Goal: Task Accomplishment & Management: Complete application form

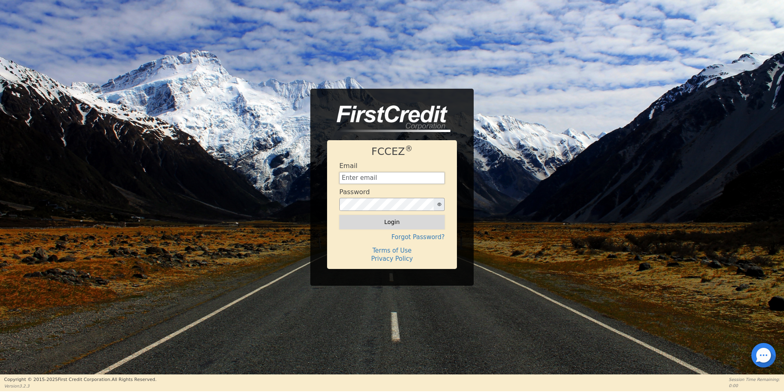
type input "[EMAIL_ADDRESS][DOMAIN_NAME]"
click at [390, 218] on button "Login" at bounding box center [391, 222] width 105 height 14
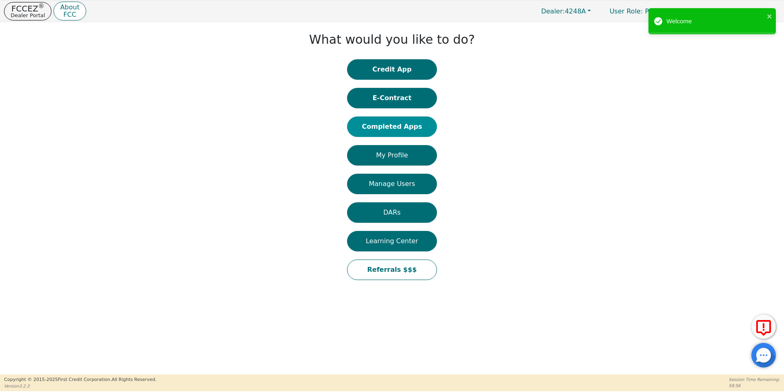
click at [403, 124] on button "Completed Apps" at bounding box center [392, 126] width 90 height 20
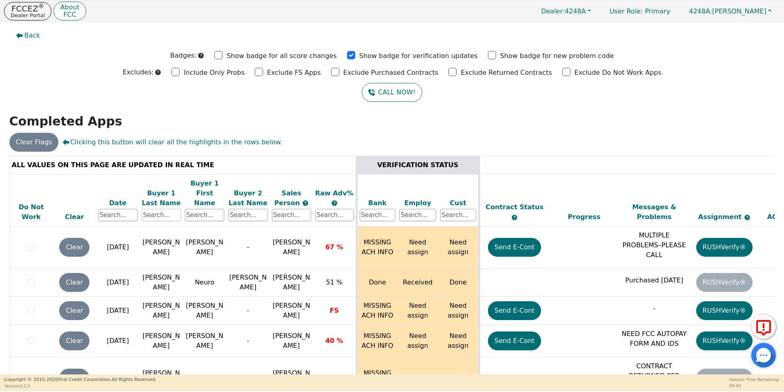
click at [160, 209] on input "text" at bounding box center [161, 215] width 39 height 12
type input "alvarado"
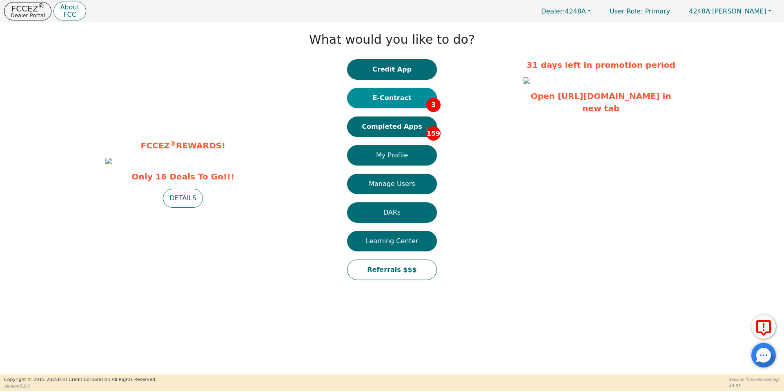
click at [391, 97] on button "E-Contract 3" at bounding box center [392, 98] width 90 height 20
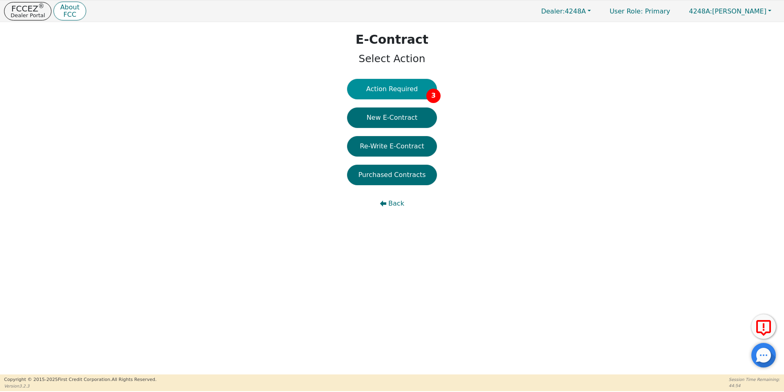
click at [396, 98] on button "Action Required 3" at bounding box center [392, 89] width 90 height 20
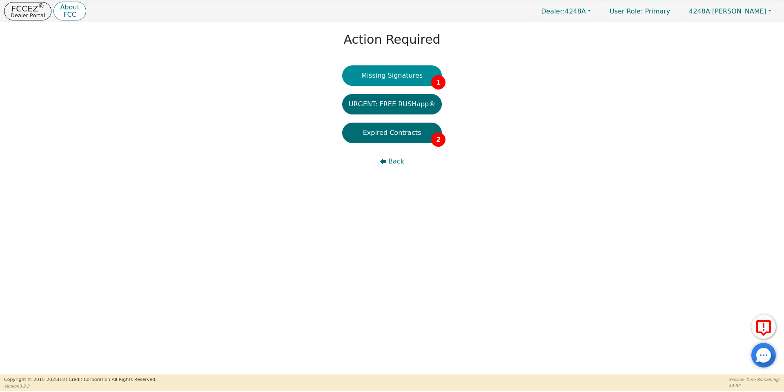
click at [414, 71] on button "Missing Signatures 1" at bounding box center [392, 75] width 100 height 20
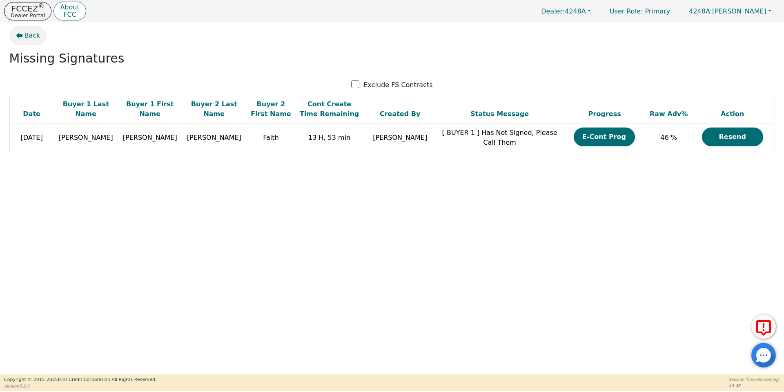
click at [24, 35] on span "Back" at bounding box center [32, 36] width 16 height 10
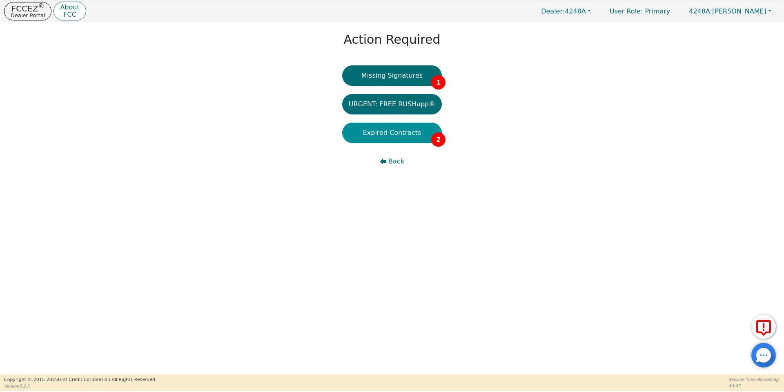
click at [412, 132] on button "Expired Contracts 2" at bounding box center [392, 132] width 100 height 20
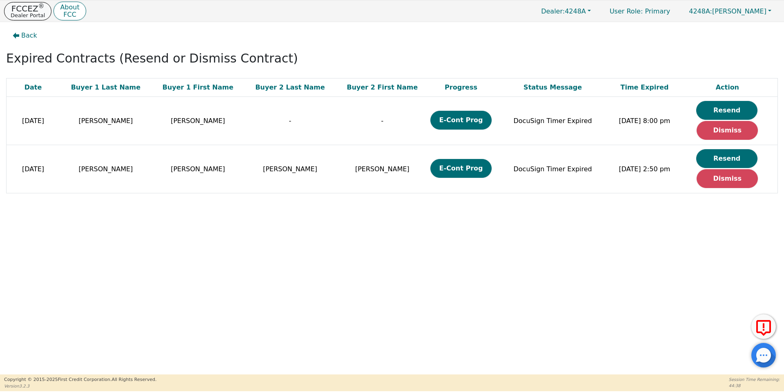
click at [24, 15] on p "Dealer Portal" at bounding box center [28, 15] width 34 height 5
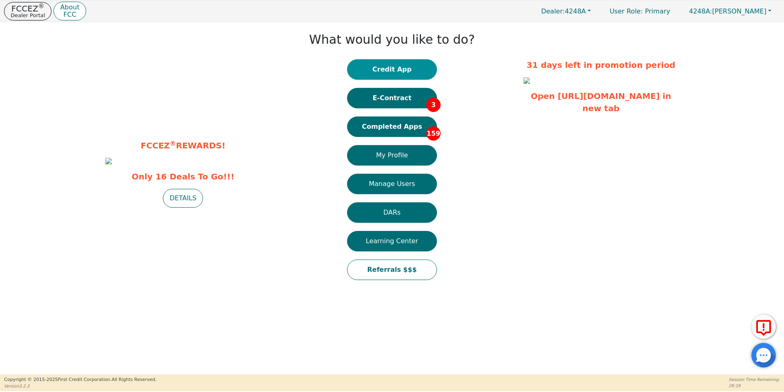
click at [391, 69] on button "Credit App" at bounding box center [392, 69] width 90 height 20
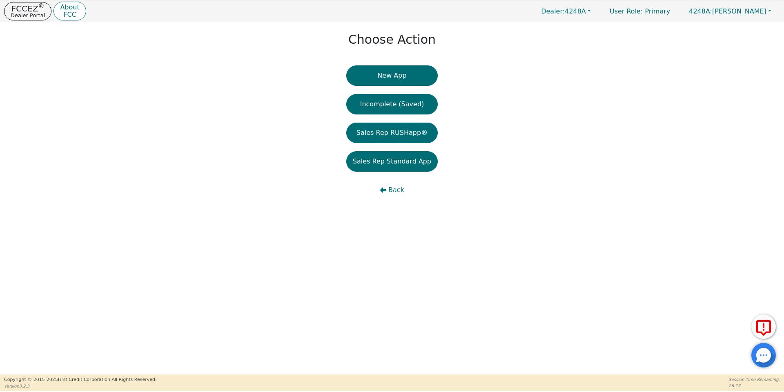
click at [391, 69] on button "New App" at bounding box center [391, 75] width 91 height 20
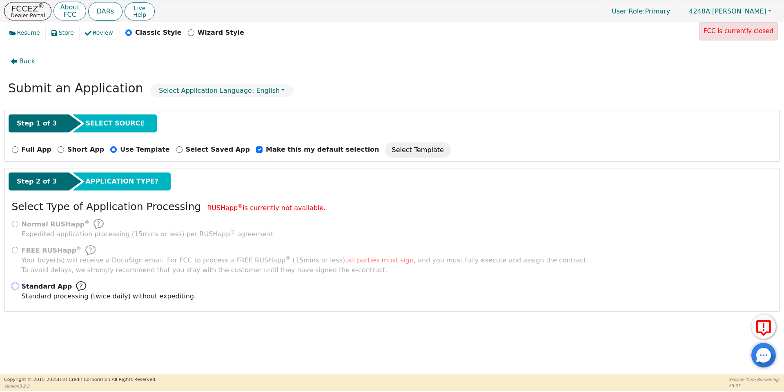
click at [13, 283] on input "Standard App Standard processing (twice daily) without expediting." at bounding box center [15, 286] width 7 height 7
radio input "true"
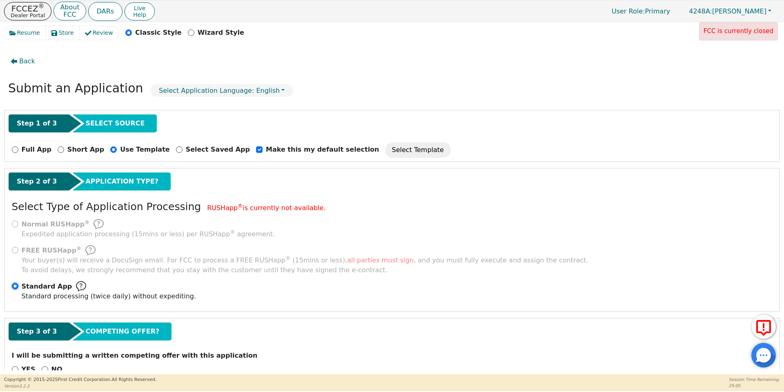
scroll to position [21, 0]
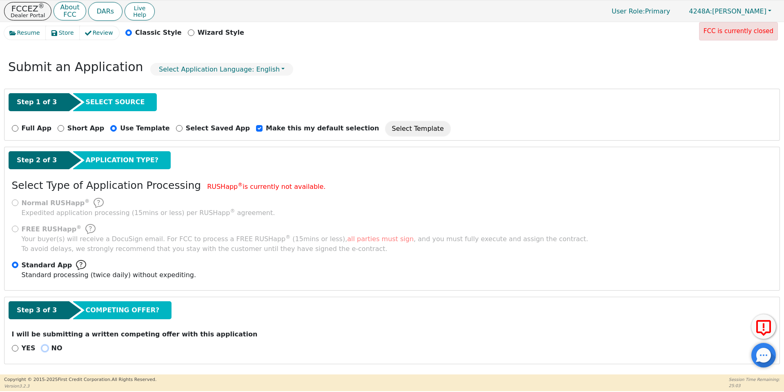
click at [42, 347] on input "NO" at bounding box center [45, 348] width 7 height 7
radio input "true"
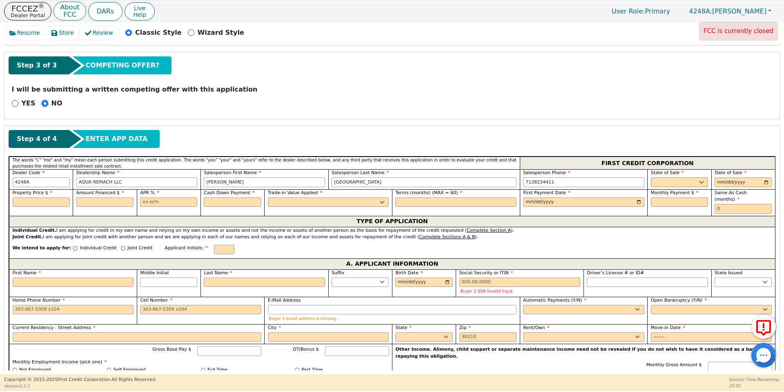
scroll to position [340, 0]
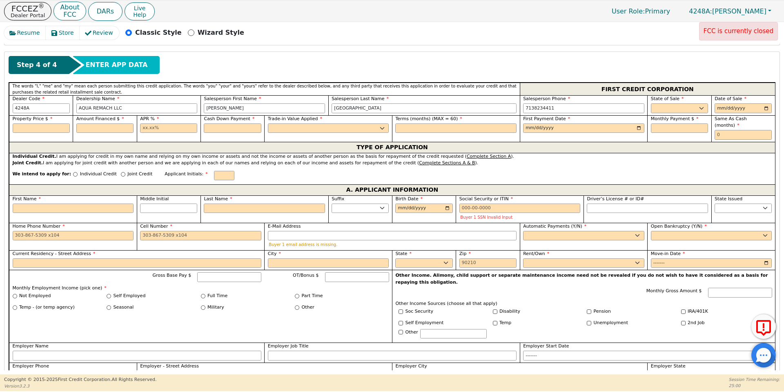
click at [668, 102] on label "State of Sale" at bounding box center [679, 99] width 57 height 7
click at [670, 105] on select "AK AL AR AZ CA CO CT DC DE FL [GEOGRAPHIC_DATA] HI IA ID IL IN KS [GEOGRAPHIC_D…" at bounding box center [679, 108] width 57 height 10
select select "[GEOGRAPHIC_DATA]"
click at [651, 103] on select "AK AL AR AZ CA CO CT DC DE FL [GEOGRAPHIC_DATA] HI IA ID IL IN KS [GEOGRAPHIC_D…" at bounding box center [679, 108] width 57 height 10
type input "[DATE]"
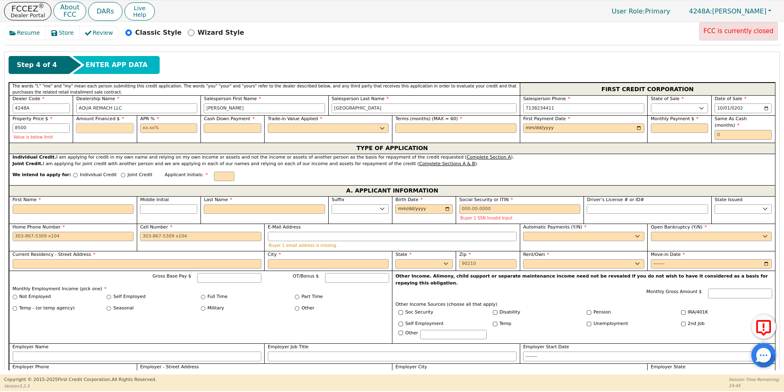
type input "8500.00"
type input "17.99"
type input "0.00"
select select "n"
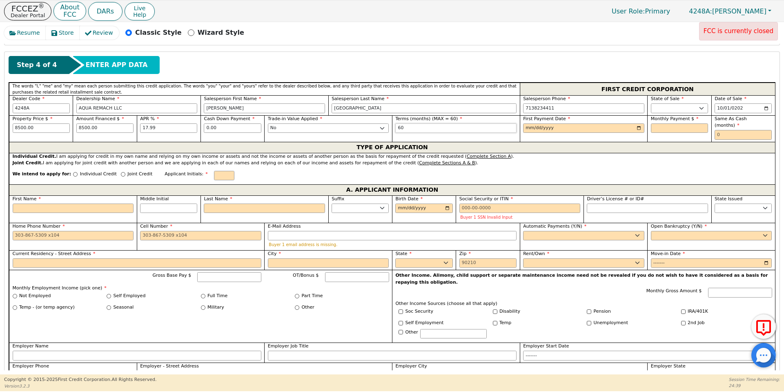
type input "60"
type input "[DATE]"
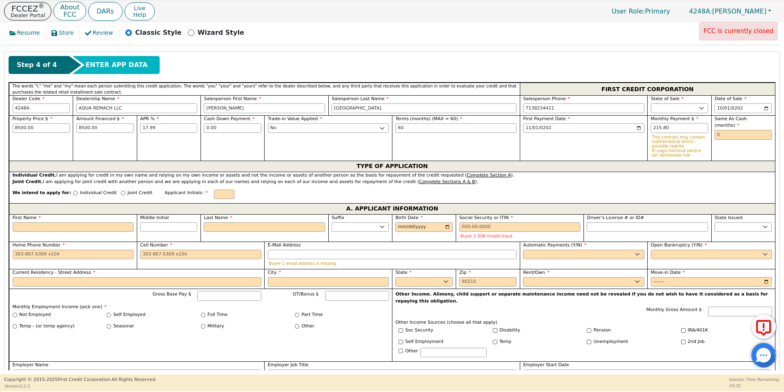
type input "215.80"
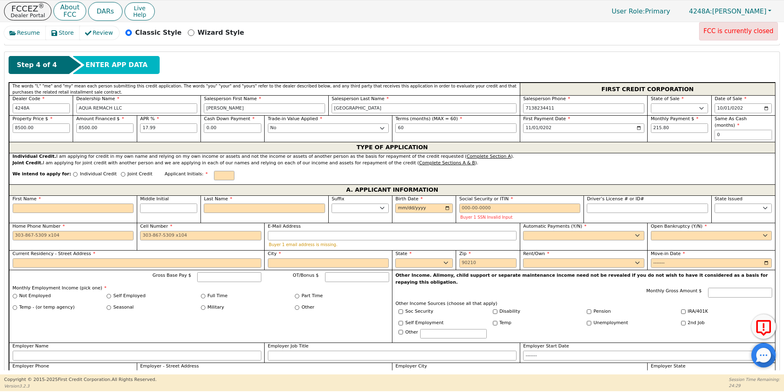
type input "0"
click at [73, 172] on input "Individual Credit" at bounding box center [75, 174] width 4 height 4
radio input "true"
click at [87, 203] on input "First Name" at bounding box center [73, 208] width 121 height 10
type input "H"
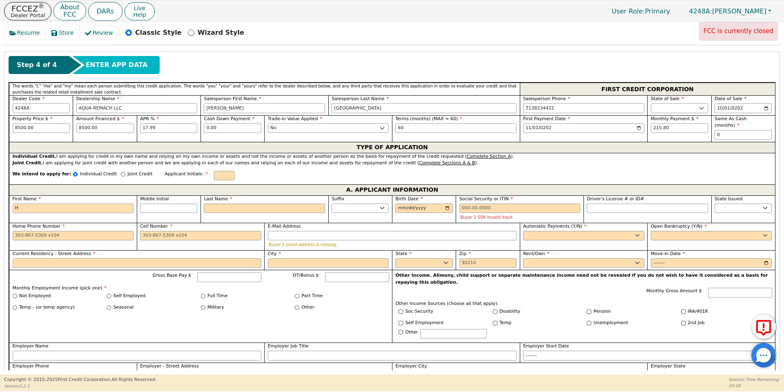
type input "H"
type input "J"
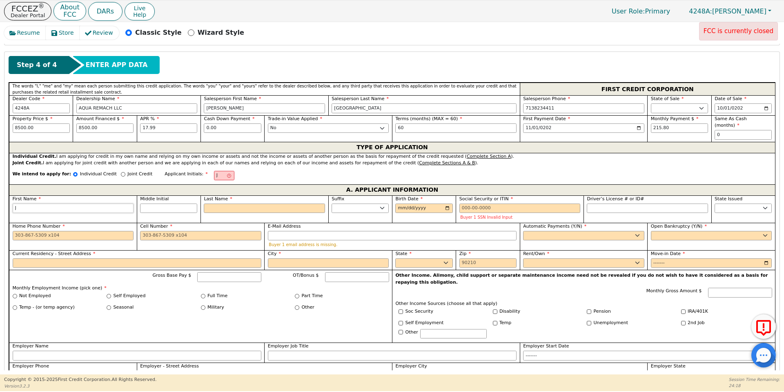
type input "Ju"
type input "[DEMOGRAPHIC_DATA]"
type input "Juab"
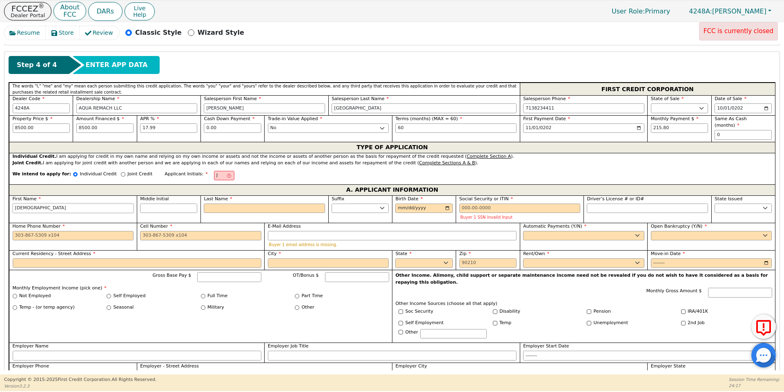
type input "Juab"
type input "[DEMOGRAPHIC_DATA]"
type input "[PERSON_NAME]"
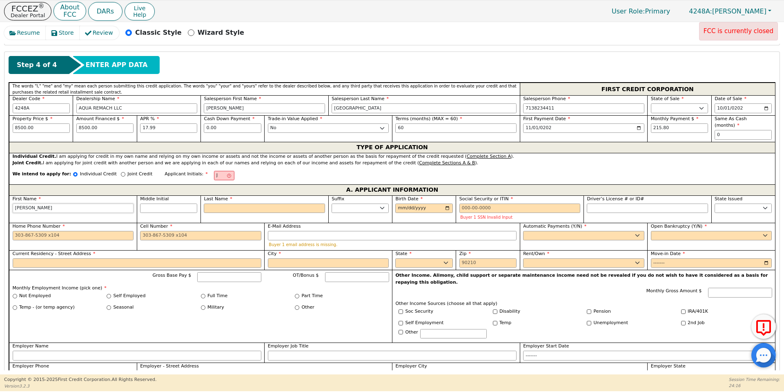
type input "[PERSON_NAME]"
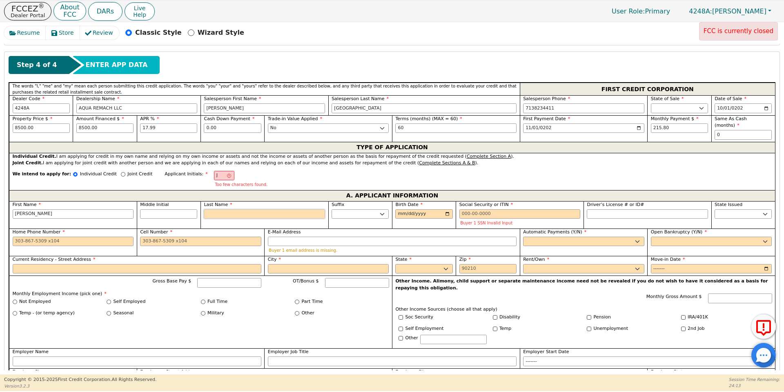
type input "JM"
type input "M"
type input "[PERSON_NAME]"
type input "Mej"
type input "[PERSON_NAME]"
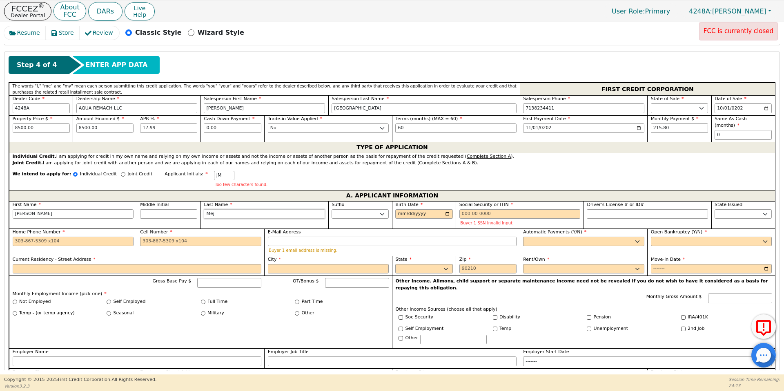
type input "Meji"
type input "[PERSON_NAME]"
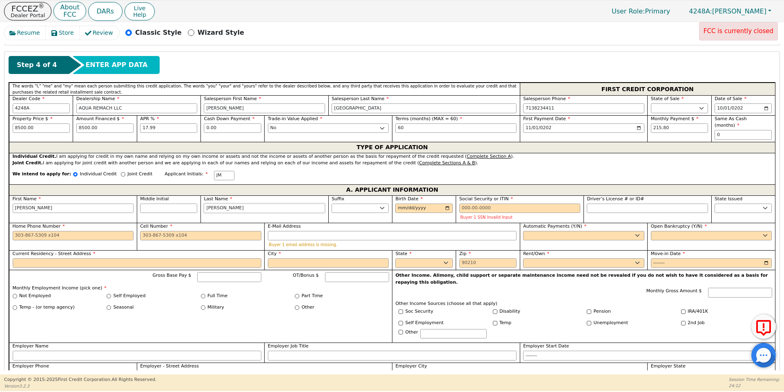
type input "[PERSON_NAME]"
click at [415, 203] on input "[DATE]" at bounding box center [423, 208] width 57 height 10
type input "[DATE]"
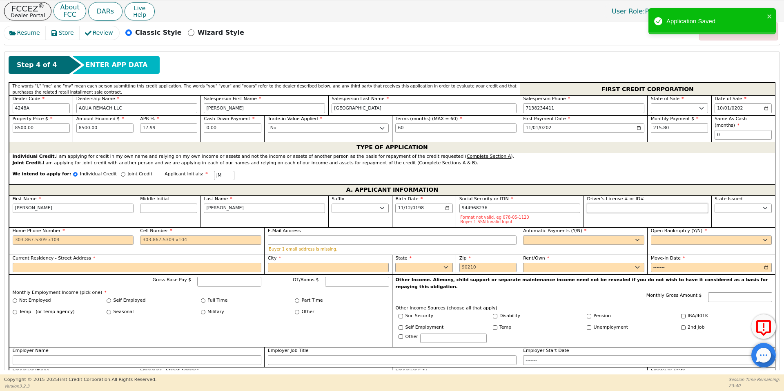
type input "***-**-8236"
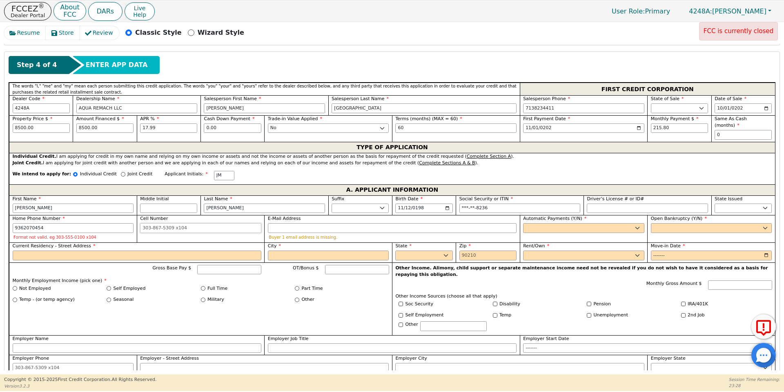
type input "[PHONE_NUMBER]"
type input "l"
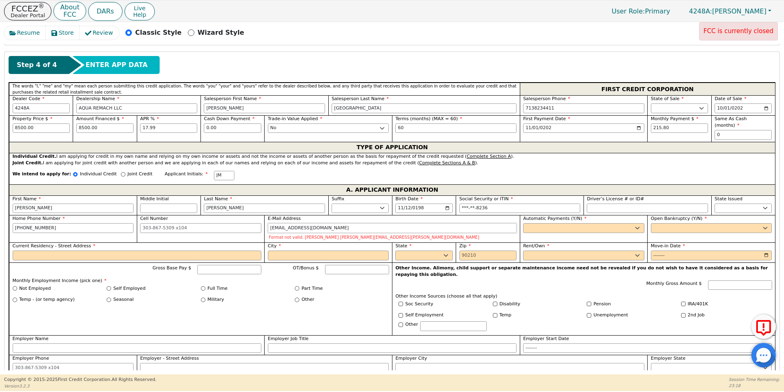
type input "[EMAIL_ADDRESS][DOMAIN_NAME]"
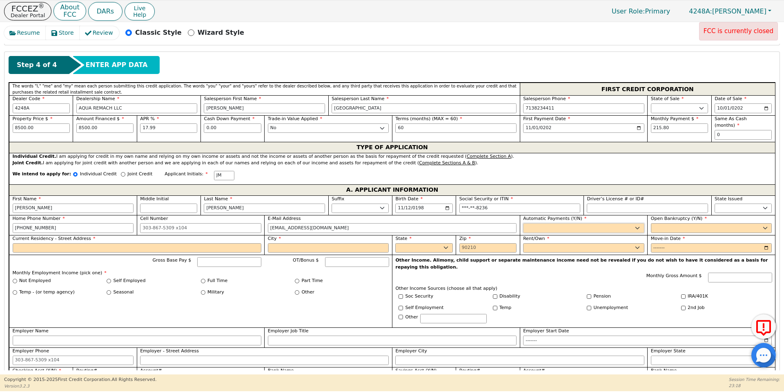
select select "y"
type input "[PERSON_NAME]"
select select "n"
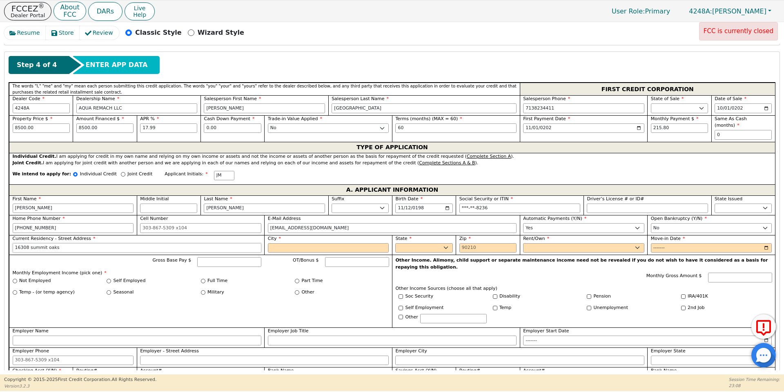
type input "16308 summit oaks"
type input "conore"
select select "[GEOGRAPHIC_DATA]"
type input "77303"
select select "Own"
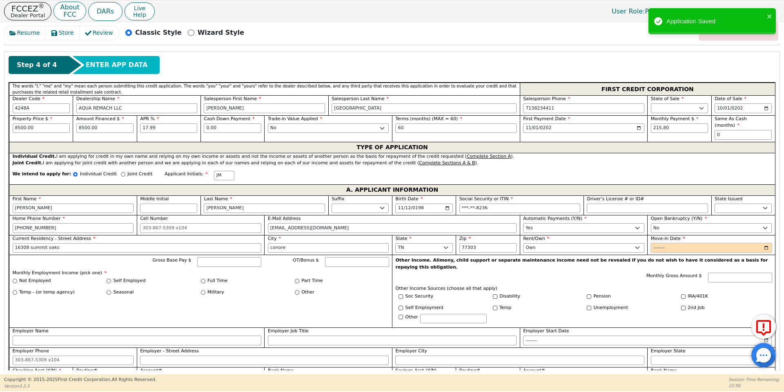
type input "0001-02"
type input "2921-02"
type input "2021-02"
click at [227, 257] on input "Gross Base Pay $" at bounding box center [229, 262] width 64 height 10
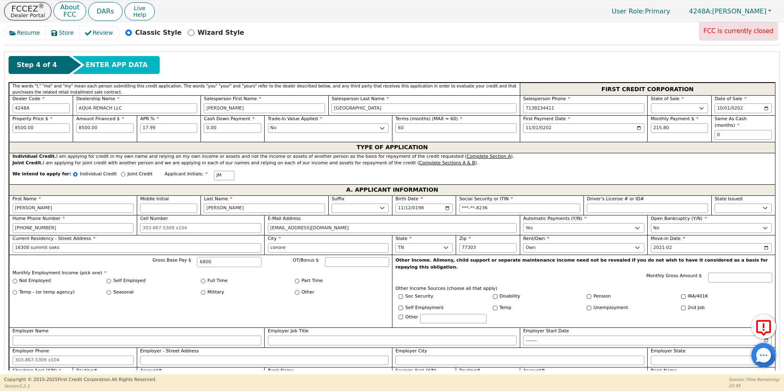
type input "6800"
click at [109, 278] on input "Self Employed" at bounding box center [109, 280] width 4 height 4
radio input "true"
type input "6800.00"
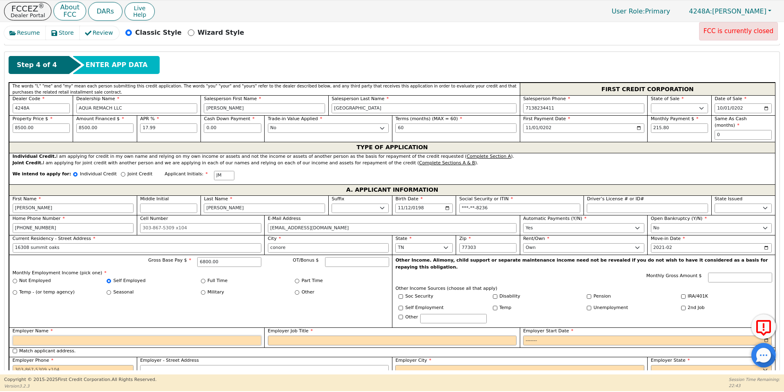
click at [126, 335] on input "Employer Name" at bounding box center [137, 340] width 249 height 10
type input "Tree trimming"
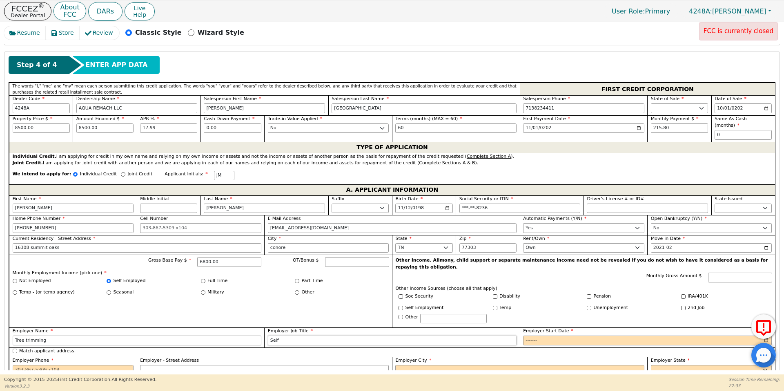
type input "Self Employed"
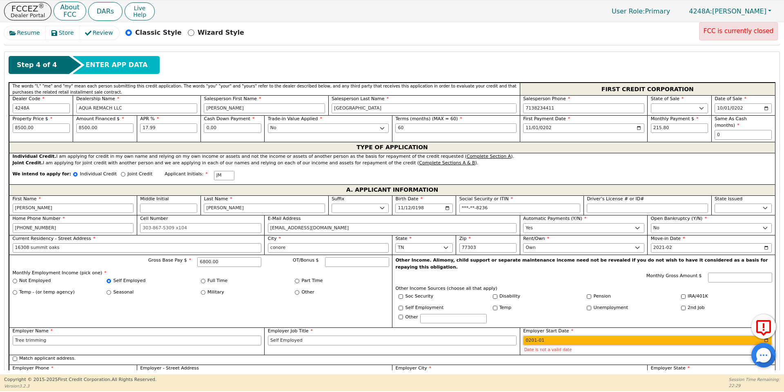
type input "2015-01"
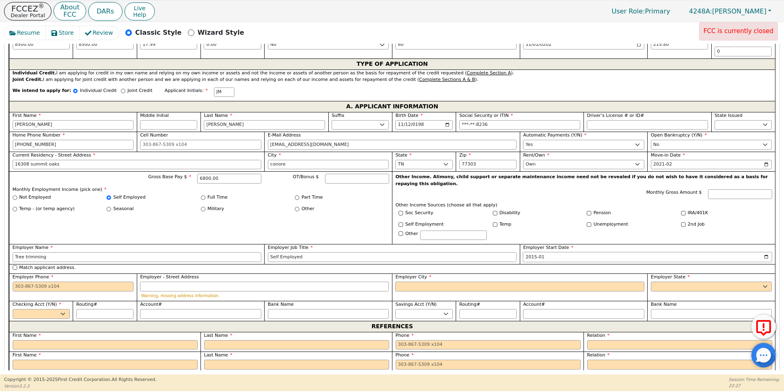
scroll to position [436, 0]
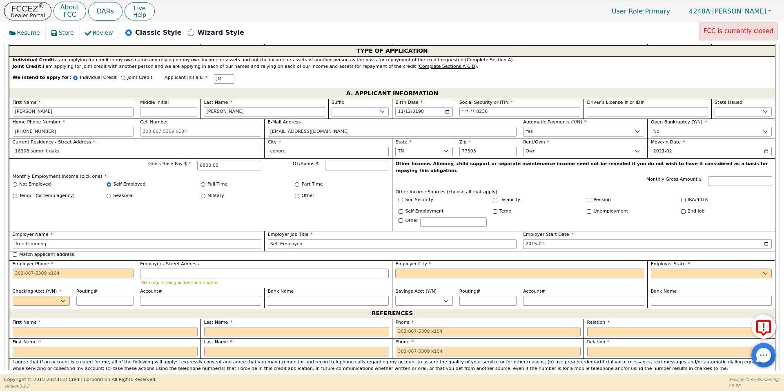
click at [58, 260] on label "Employer Phone" at bounding box center [73, 263] width 121 height 7
click at [58, 268] on input "Employer Phone" at bounding box center [73, 273] width 121 height 10
click at [61, 268] on input "Employer Phone" at bounding box center [73, 273] width 121 height 10
type input "[PHONE_NUMBER]"
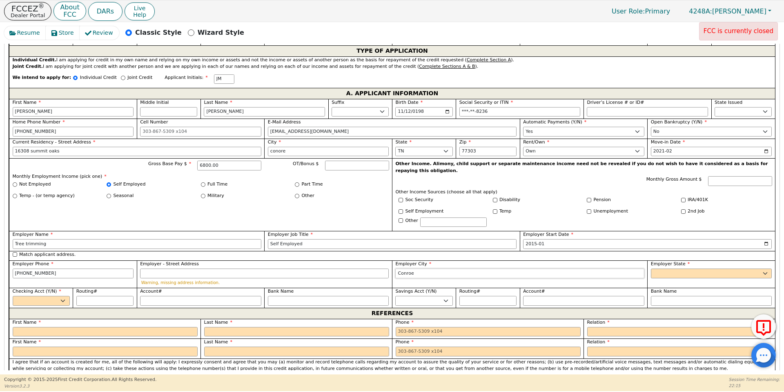
type input "Conroe"
select select "[GEOGRAPHIC_DATA]"
select select "y"
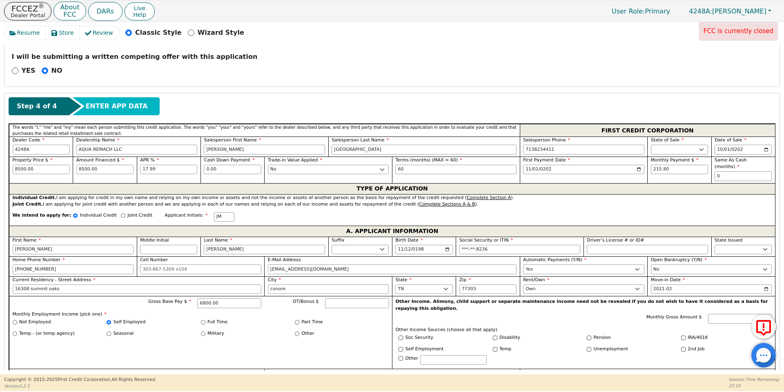
scroll to position [316, 0]
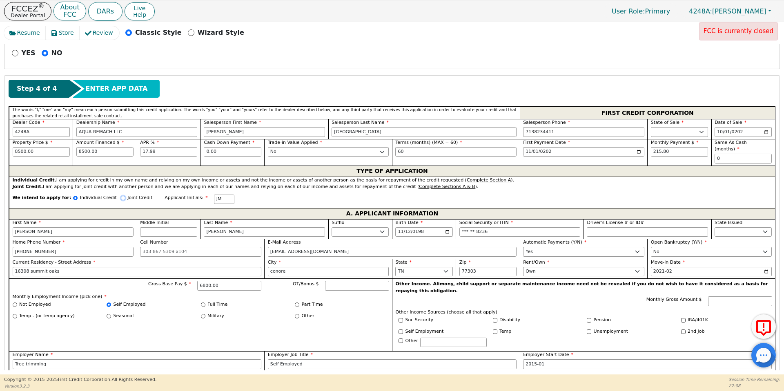
click at [121, 196] on input "Joint Credit" at bounding box center [123, 198] width 4 height 4
radio input "true"
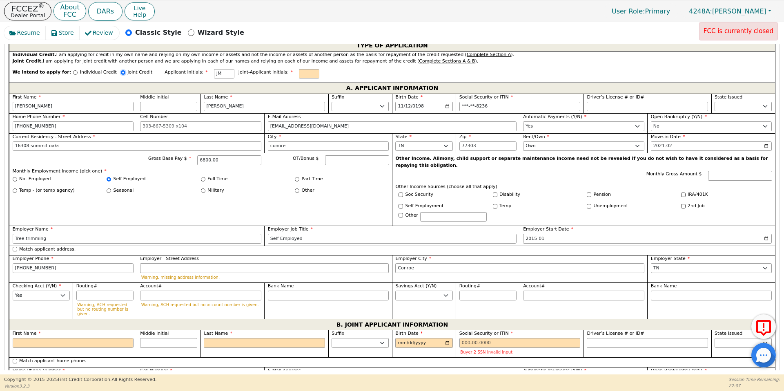
scroll to position [447, 0]
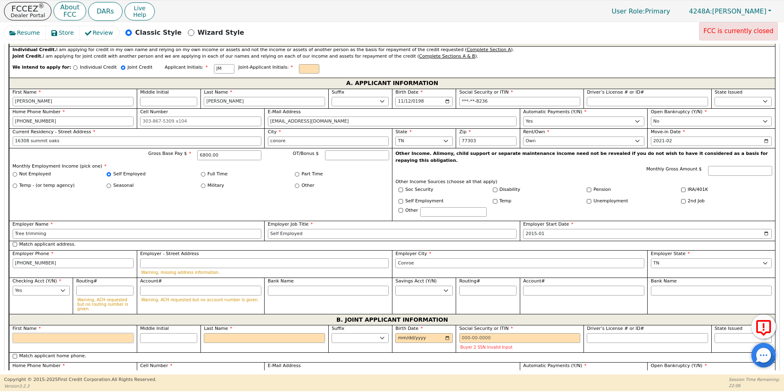
click at [109, 333] on input "First Name" at bounding box center [73, 338] width 121 height 10
type input "M"
type input "Ma"
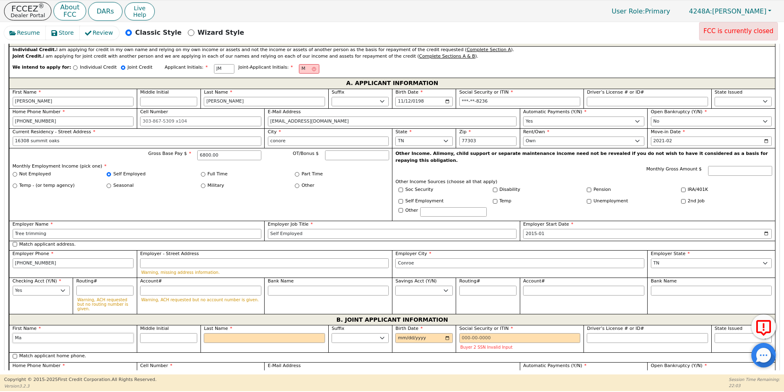
type input "Ma"
type input "Mari"
type input "Maris"
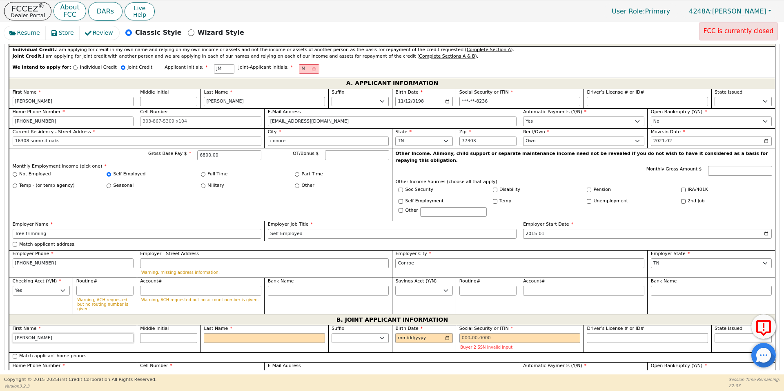
type input "[PERSON_NAME]"
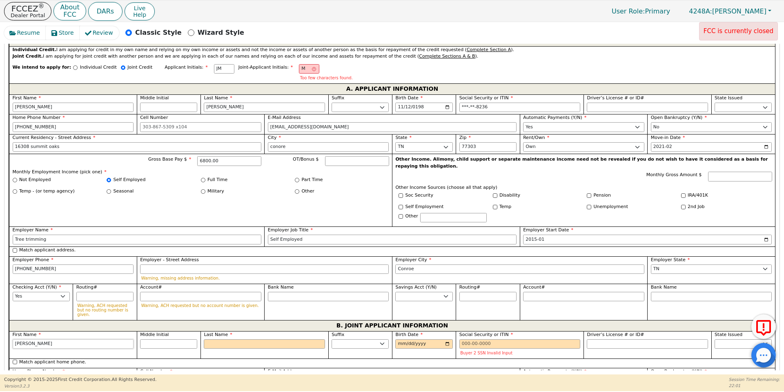
type input "[PERSON_NAME]"
type input "M"
type input "MM"
type input "[PERSON_NAME] M"
type input "Mi"
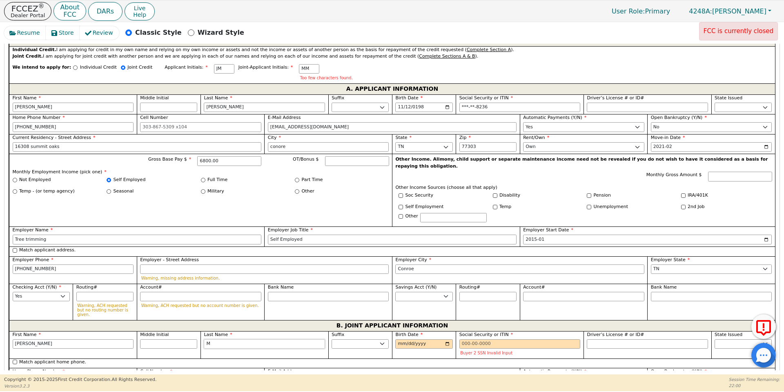
type input "[PERSON_NAME]"
type input "Mil"
type input "[PERSON_NAME] Mil"
type input "Mill"
type input "[PERSON_NAME] Mill"
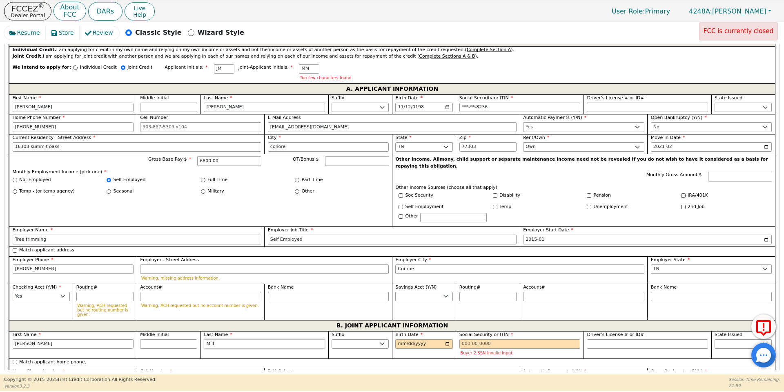
type input "Milla"
type input "[PERSON_NAME]"
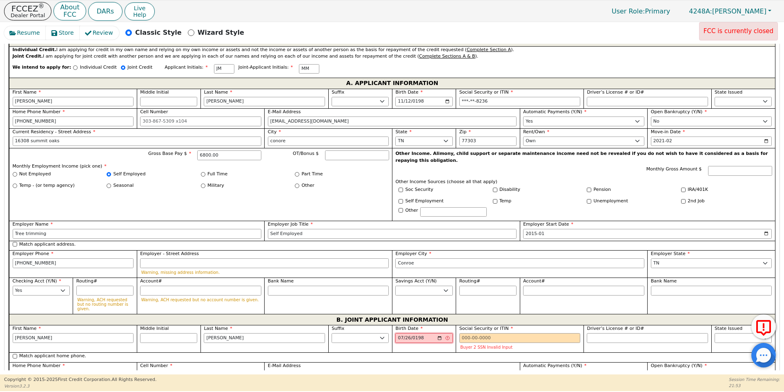
type input "[DATE]"
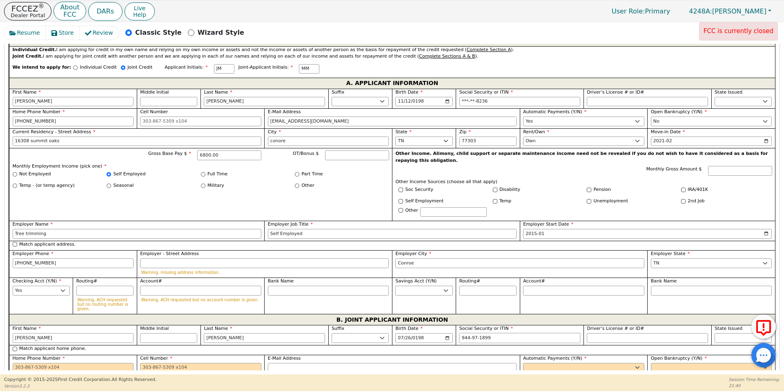
click at [467, 333] on input "944-97-1899" at bounding box center [519, 338] width 121 height 10
type input "***-**-1899"
type input "[PHONE_NUMBER]"
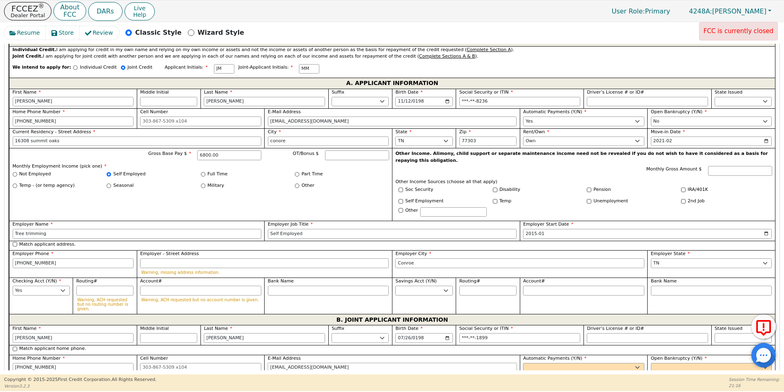
type input "[EMAIL_ADDRESS][DOMAIN_NAME]"
select select "y"
type input "[PERSON_NAME]"
select select "n"
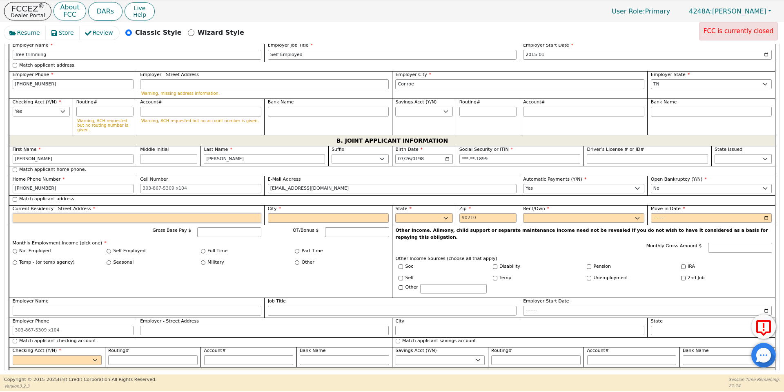
scroll to position [619, 0]
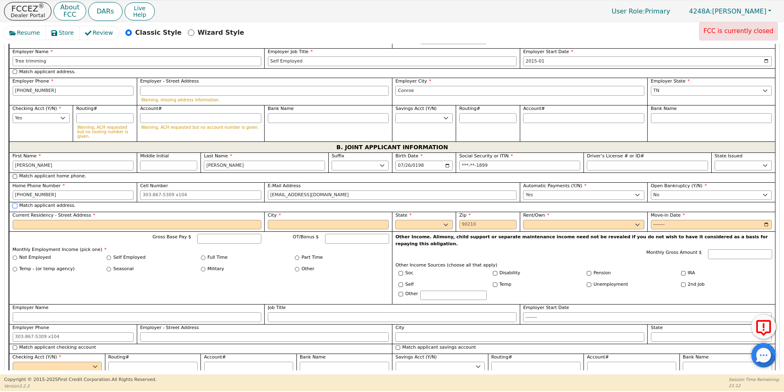
click at [16, 203] on input "Match applicant address." at bounding box center [15, 205] width 4 height 4
checkbox input "true"
type input "16308 summit oaks"
type input "conore"
select select "[GEOGRAPHIC_DATA]"
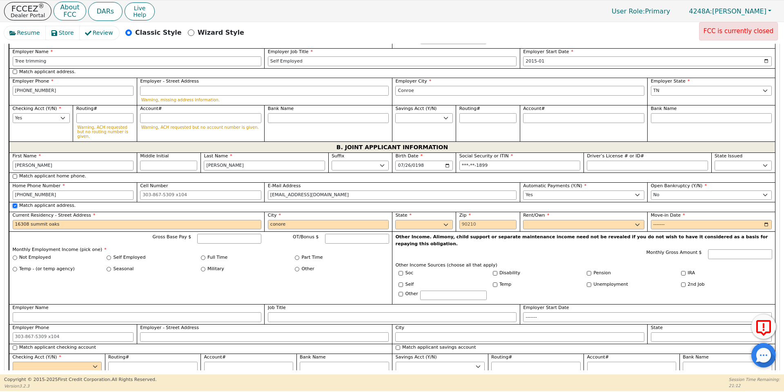
type input "77303"
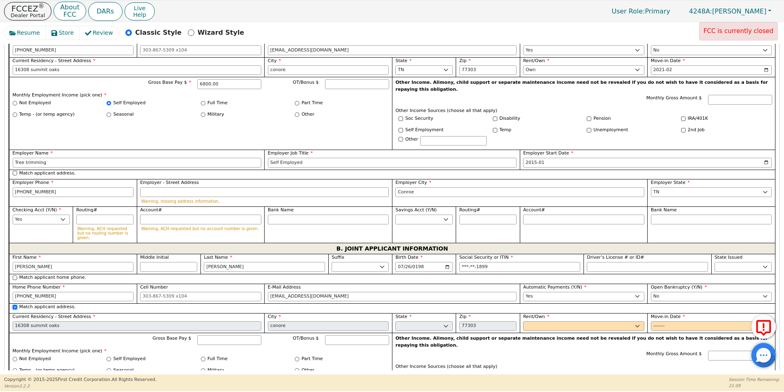
scroll to position [516, 0]
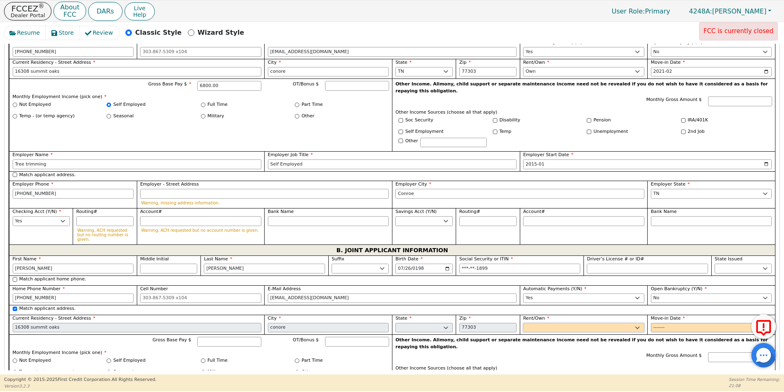
click at [546, 323] on select "Rent Own" at bounding box center [583, 328] width 121 height 10
select select "Own"
click at [523, 323] on select "Rent Own" at bounding box center [583, 328] width 121 height 10
click at [655, 323] on input "Move-in Date" at bounding box center [711, 328] width 121 height 10
type input "2021-02"
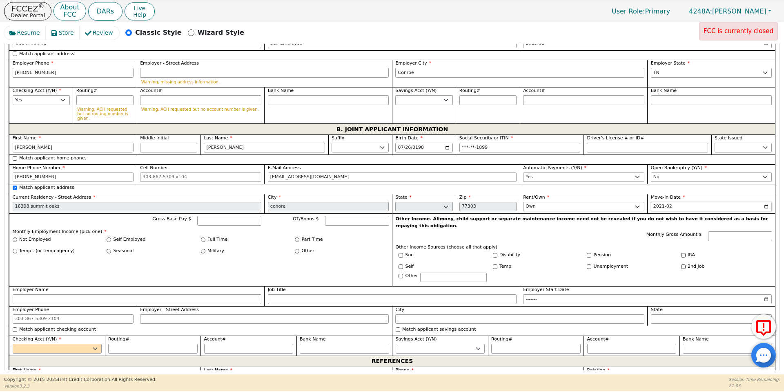
scroll to position [637, 0]
click at [228, 215] on input "Gross Base Pay $" at bounding box center [229, 220] width 64 height 10
click at [109, 237] on input "Self Employed" at bounding box center [109, 239] width 4 height 4
radio input "true"
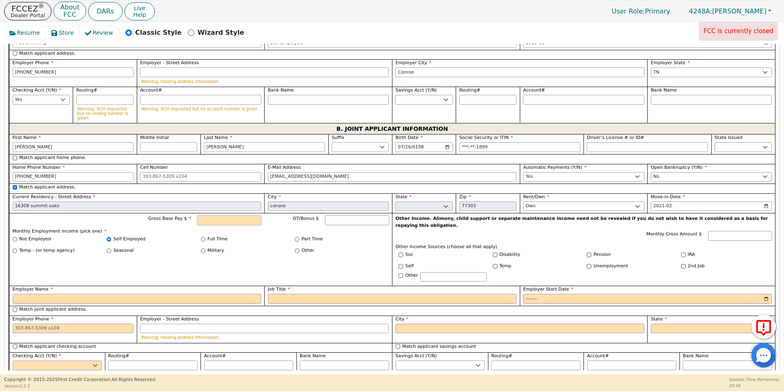
click at [229, 215] on input "Gross Base Pay $" at bounding box center [229, 220] width 64 height 10
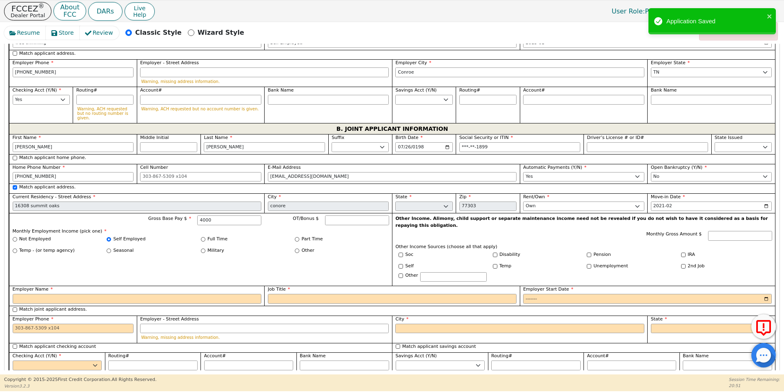
click at [198, 285] on div "Employer Name" at bounding box center [136, 295] width 255 height 20
type input "4000.00"
click at [191, 294] on input "Employer Name" at bounding box center [137, 299] width 249 height 10
type input "Self Employed"
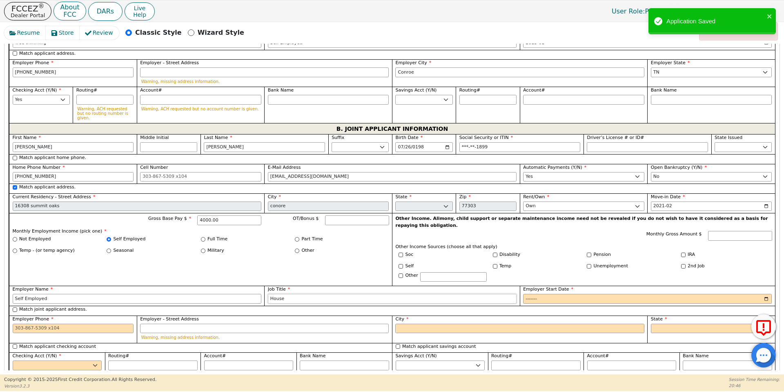
type input "House Keeping"
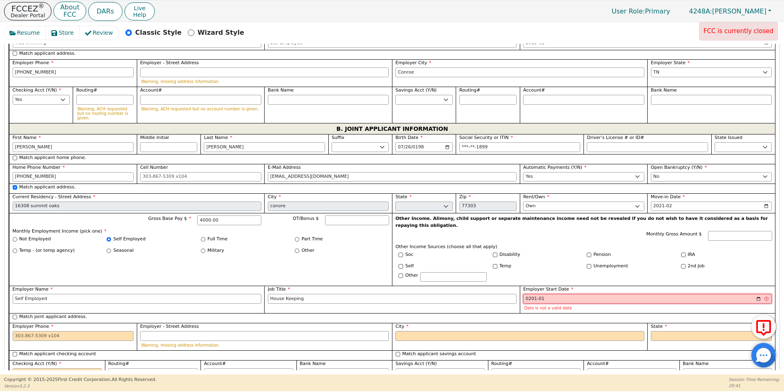
type input "2019-01"
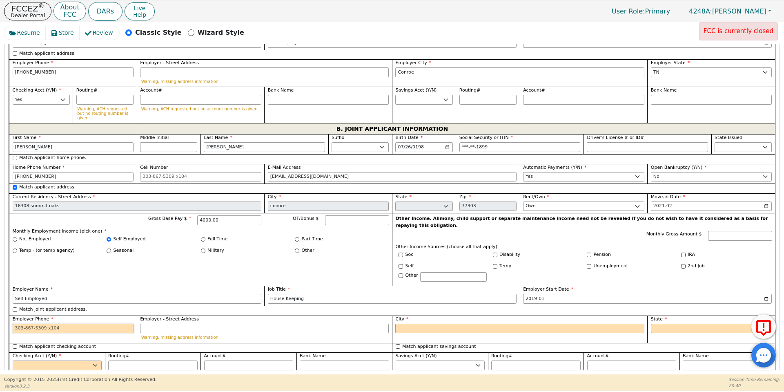
click at [94, 323] on input "Employer Phone" at bounding box center [73, 328] width 121 height 10
type input "[PHONE_NUMBER]"
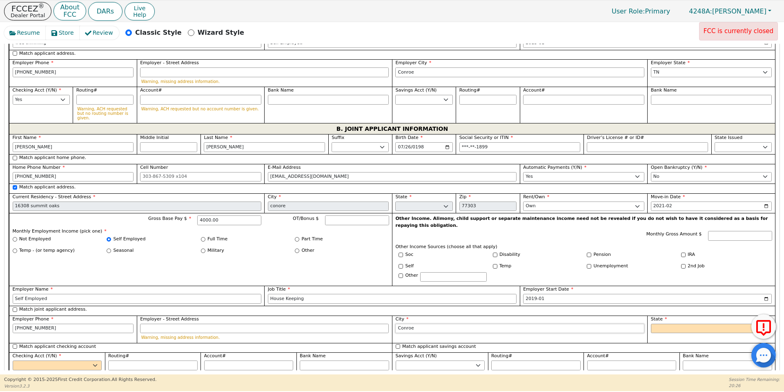
type input "Conroe"
select select "[GEOGRAPHIC_DATA]"
click at [48, 360] on select "Yes No" at bounding box center [57, 365] width 89 height 10
select select "y"
click at [13, 360] on select "Yes No" at bounding box center [57, 365] width 89 height 10
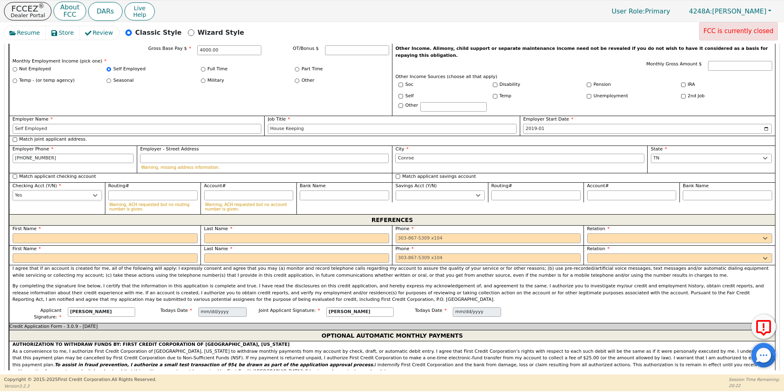
scroll to position [812, 0]
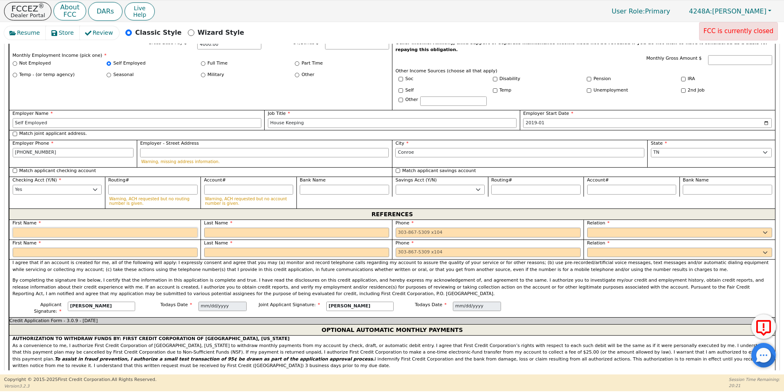
click at [107, 227] on input "text" at bounding box center [105, 232] width 185 height 10
type input "[PERSON_NAME]"
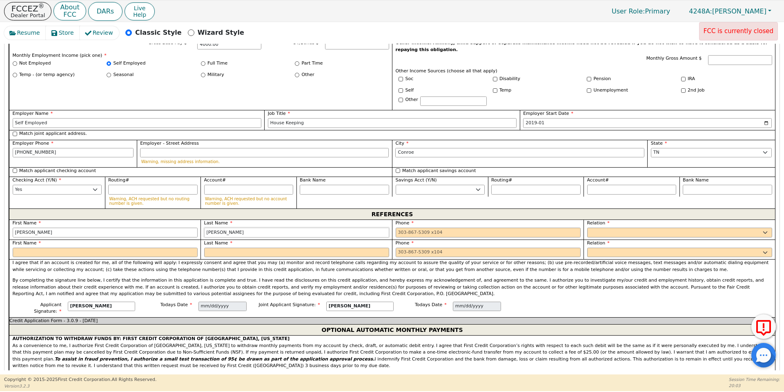
type input "[PERSON_NAME]"
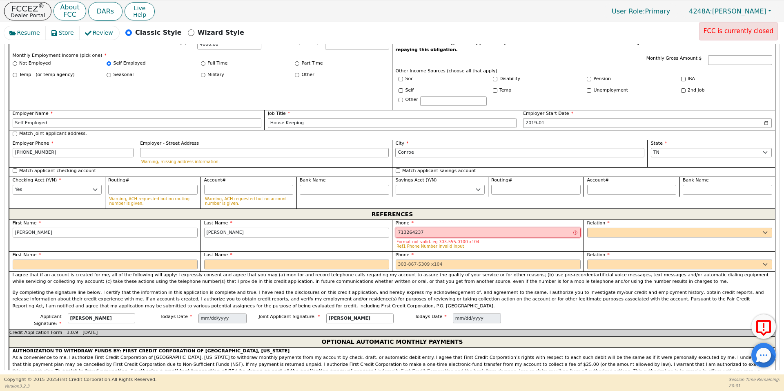
type input "713264237"
select select "FRIEND"
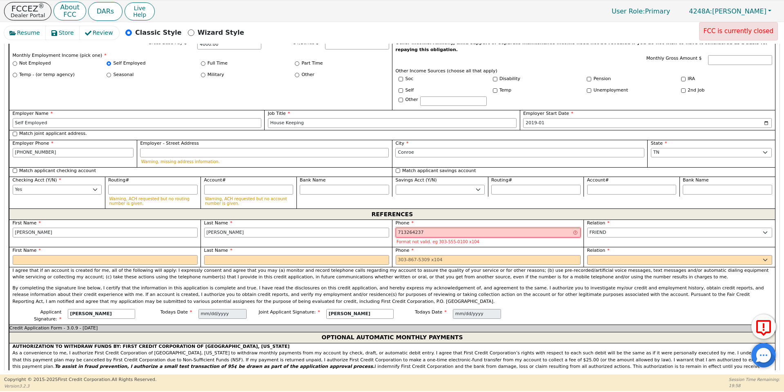
click at [409, 227] on input "713264237" at bounding box center [488, 232] width 185 height 10
type input "[PHONE_NUMBER]"
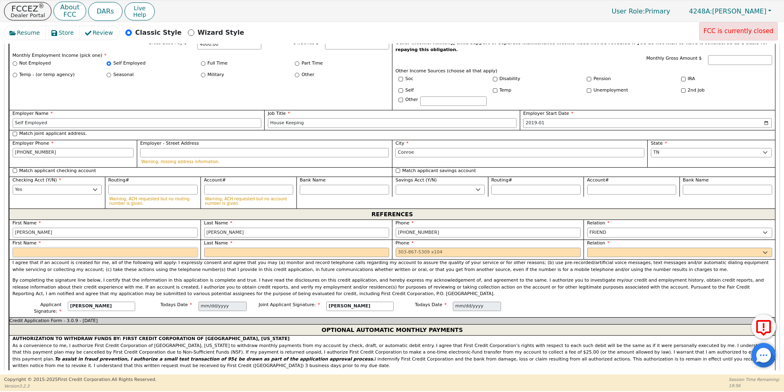
click at [134, 247] on input "text" at bounding box center [105, 252] width 185 height 10
type input "[PERSON_NAME]"
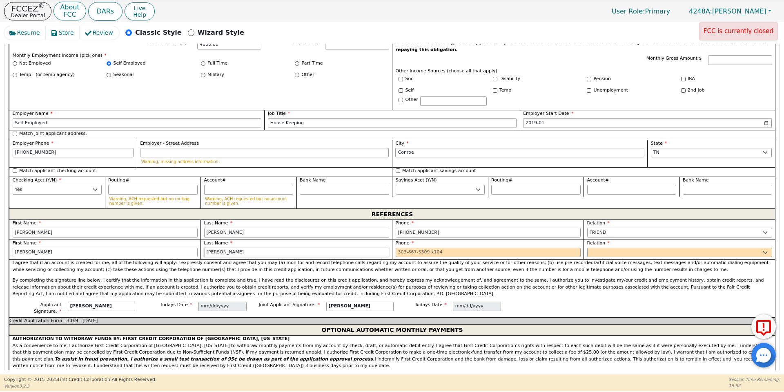
type input "[PERSON_NAME]"
type input "[PHONE_NUMBER]"
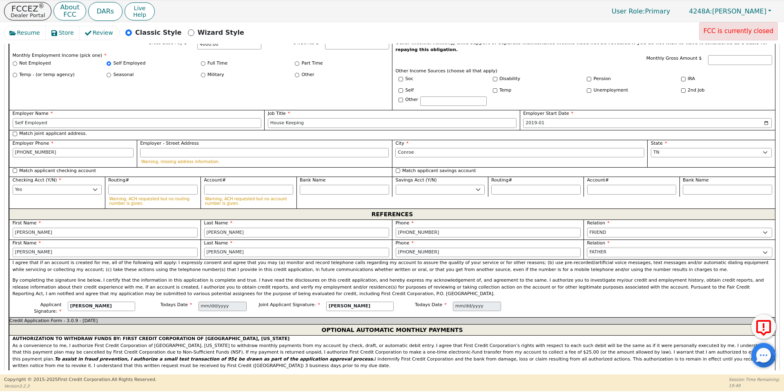
select select "FRIEND"
click at [289, 277] on p "By completing the signature line below, I certify that the information in this …" at bounding box center [392, 287] width 759 height 20
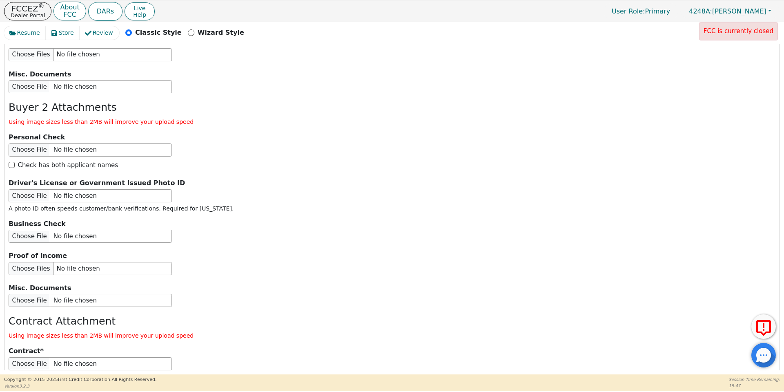
scroll to position [1448, 0]
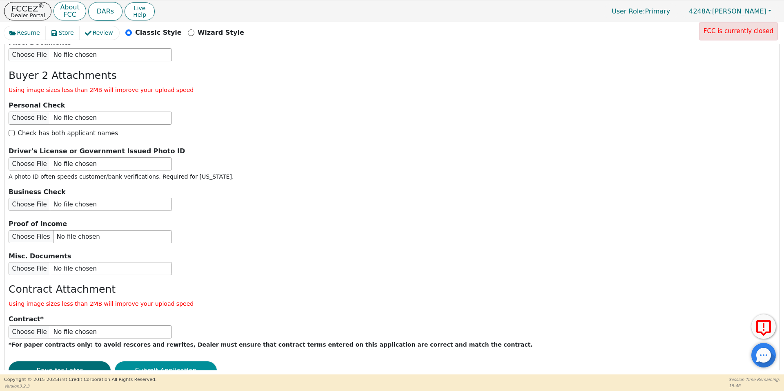
click at [162, 361] on button "Submit Application" at bounding box center [166, 370] width 102 height 19
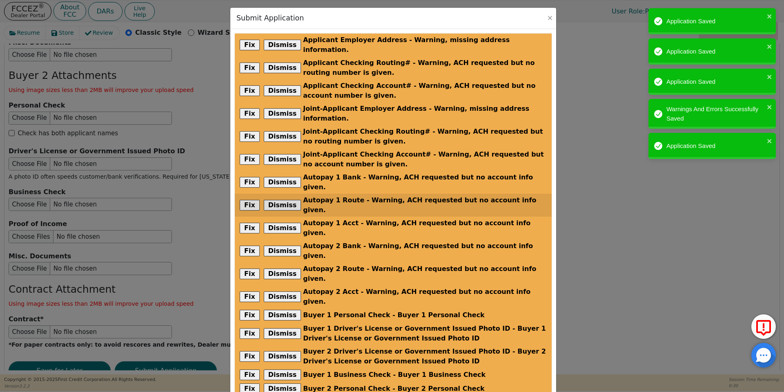
scroll to position [88, 0]
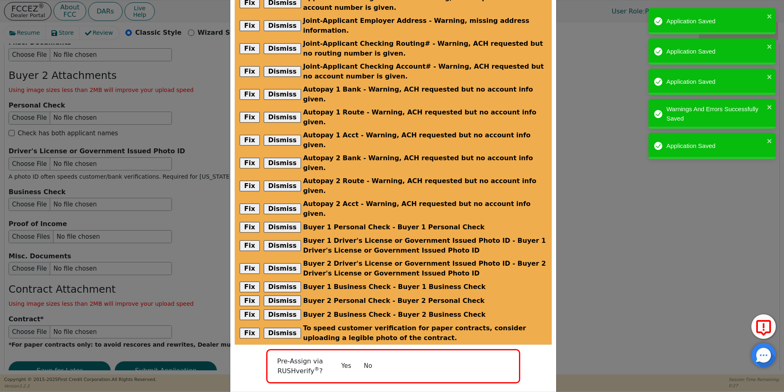
radio input "false"
checkbox input "false"
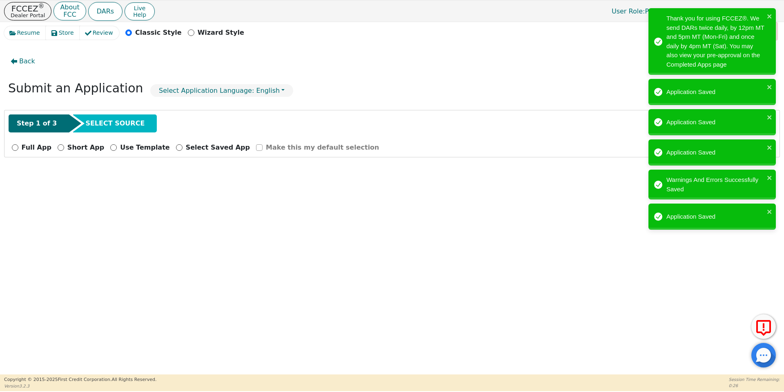
scroll to position [0, 0]
click at [18, 13] on p "Dealer Portal" at bounding box center [28, 15] width 34 height 5
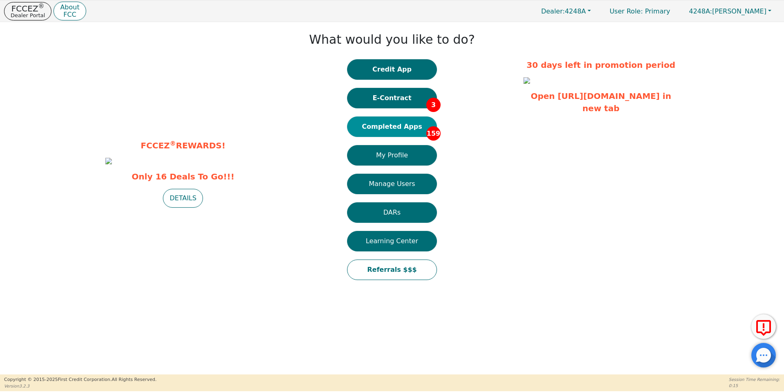
click at [383, 130] on button "Completed Apps 159" at bounding box center [392, 126] width 90 height 20
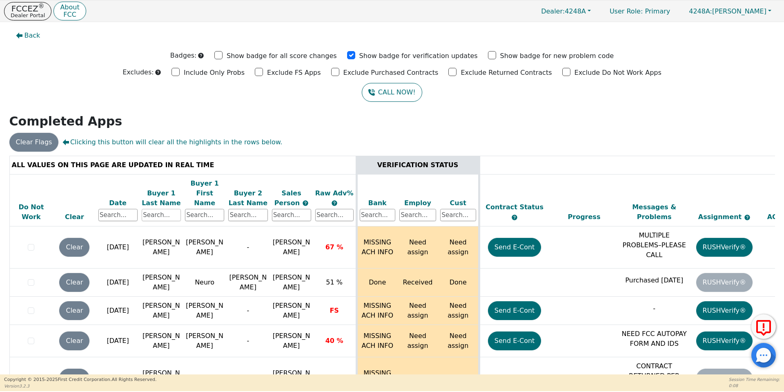
click at [173, 209] on input "text" at bounding box center [161, 215] width 39 height 12
type input "[PERSON_NAME]"
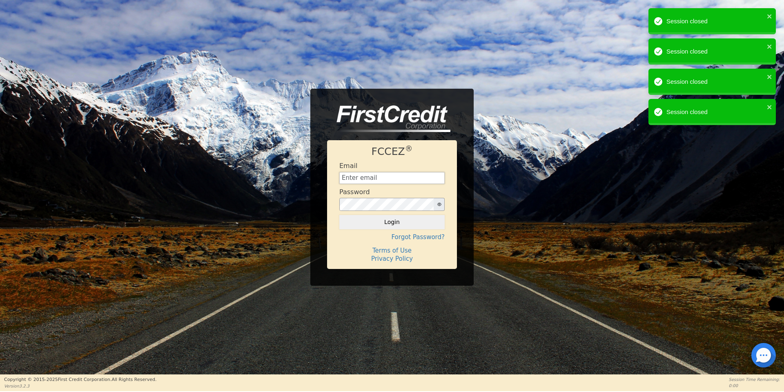
type input "[EMAIL_ADDRESS][DOMAIN_NAME]"
click at [401, 225] on button "Login" at bounding box center [391, 222] width 105 height 14
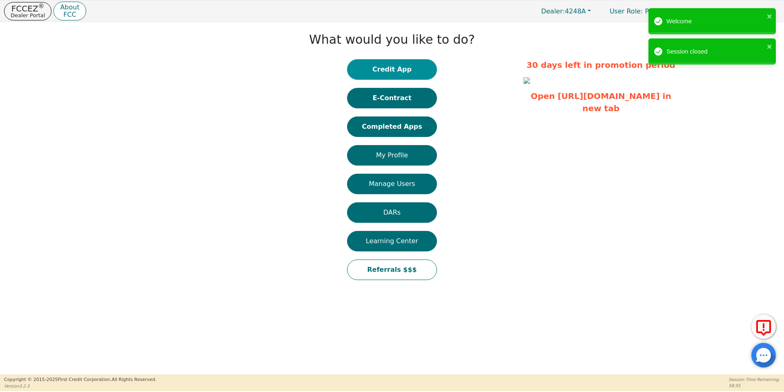
click at [409, 73] on button "Credit App" at bounding box center [392, 69] width 90 height 20
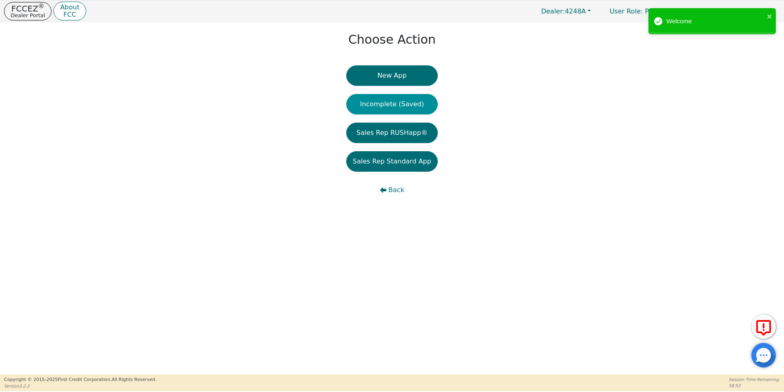
click at [403, 108] on button "Incomplete (Saved)" at bounding box center [391, 104] width 91 height 20
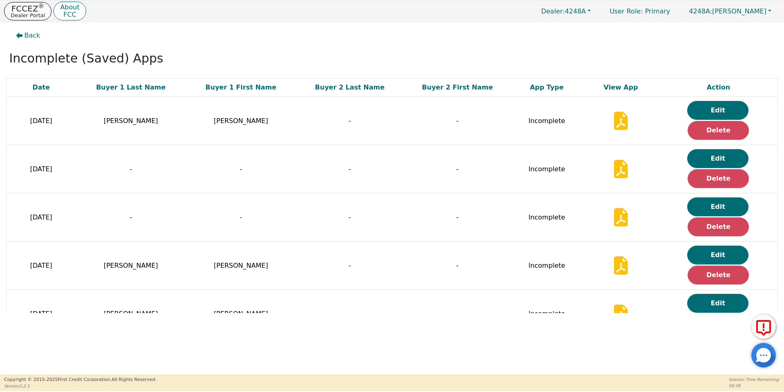
click at [19, 15] on p "Dealer Portal" at bounding box center [28, 15] width 34 height 5
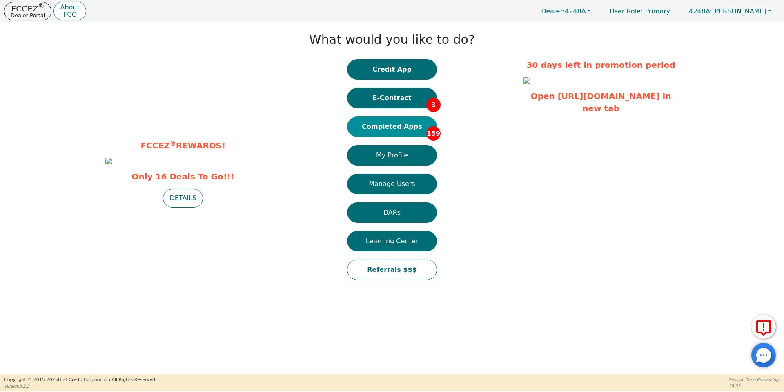
click at [410, 125] on button "Completed Apps 159" at bounding box center [392, 126] width 90 height 20
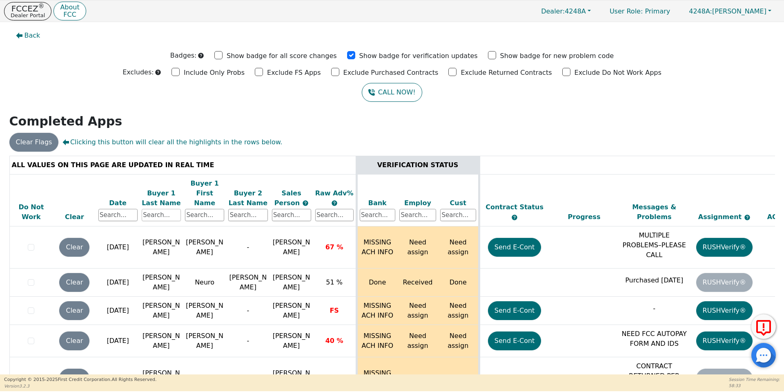
click at [158, 209] on input "text" at bounding box center [161, 215] width 39 height 12
type input "h"
type input "[PERSON_NAME]"
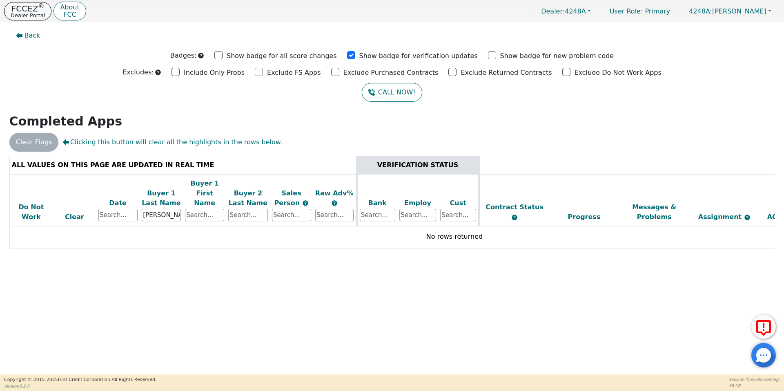
click at [38, 7] on sup "®" at bounding box center [41, 5] width 6 height 7
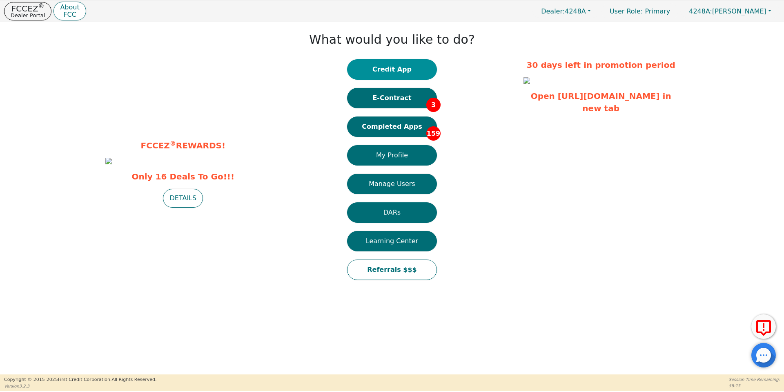
click at [389, 62] on button "Credit App" at bounding box center [392, 69] width 90 height 20
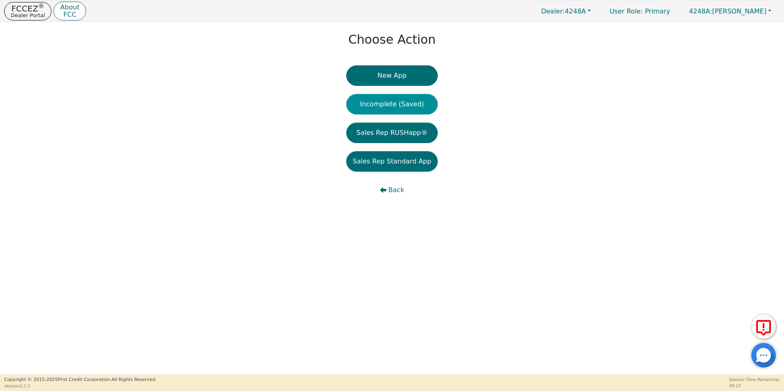
click at [399, 104] on button "Incomplete (Saved)" at bounding box center [391, 104] width 91 height 20
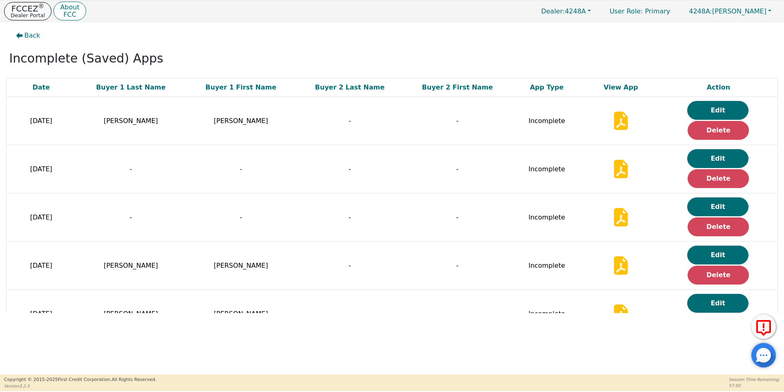
click at [22, 13] on p "Dealer Portal" at bounding box center [28, 15] width 34 height 5
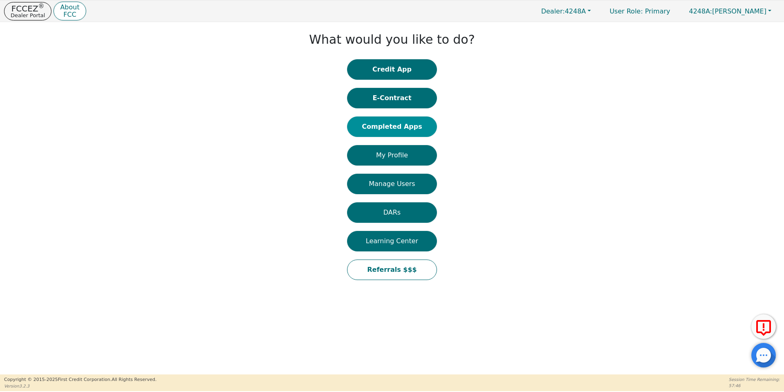
click at [405, 125] on button "Completed Apps" at bounding box center [392, 126] width 90 height 20
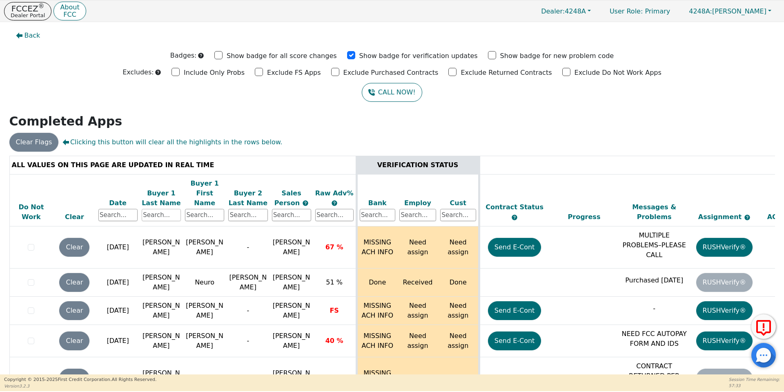
click at [172, 209] on input "text" at bounding box center [161, 215] width 39 height 12
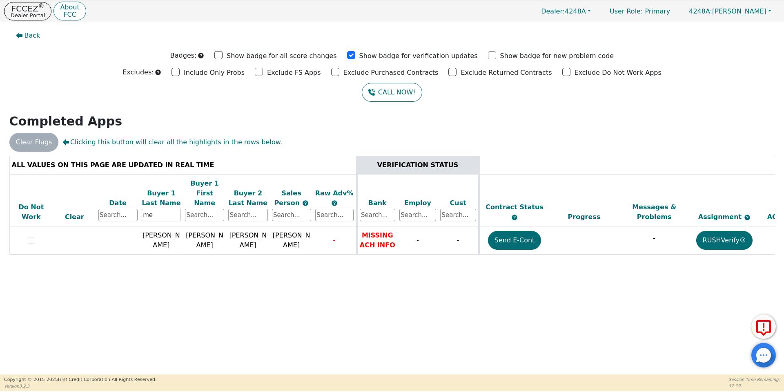
type input "m"
type input "o"
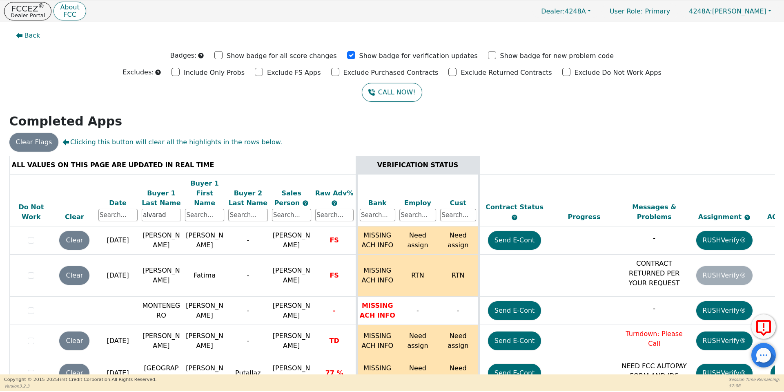
type input "alvarado"
